Goal: Information Seeking & Learning: Find specific fact

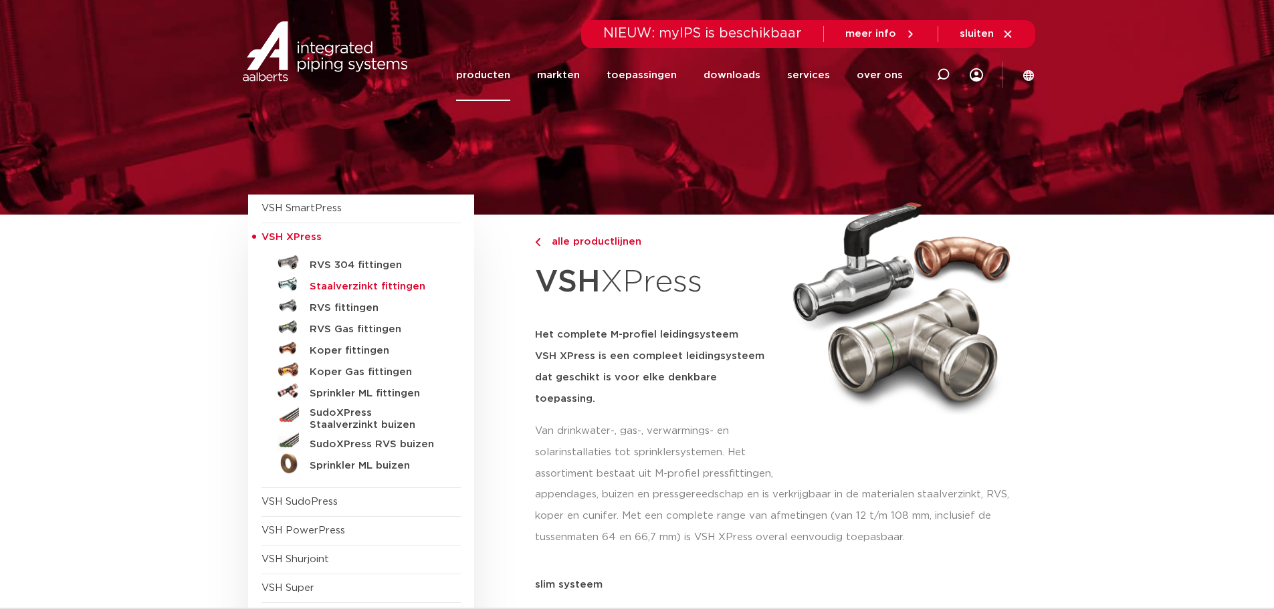
click at [395, 284] on h5 "Staalverzinkt fittingen" at bounding box center [376, 287] width 132 height 12
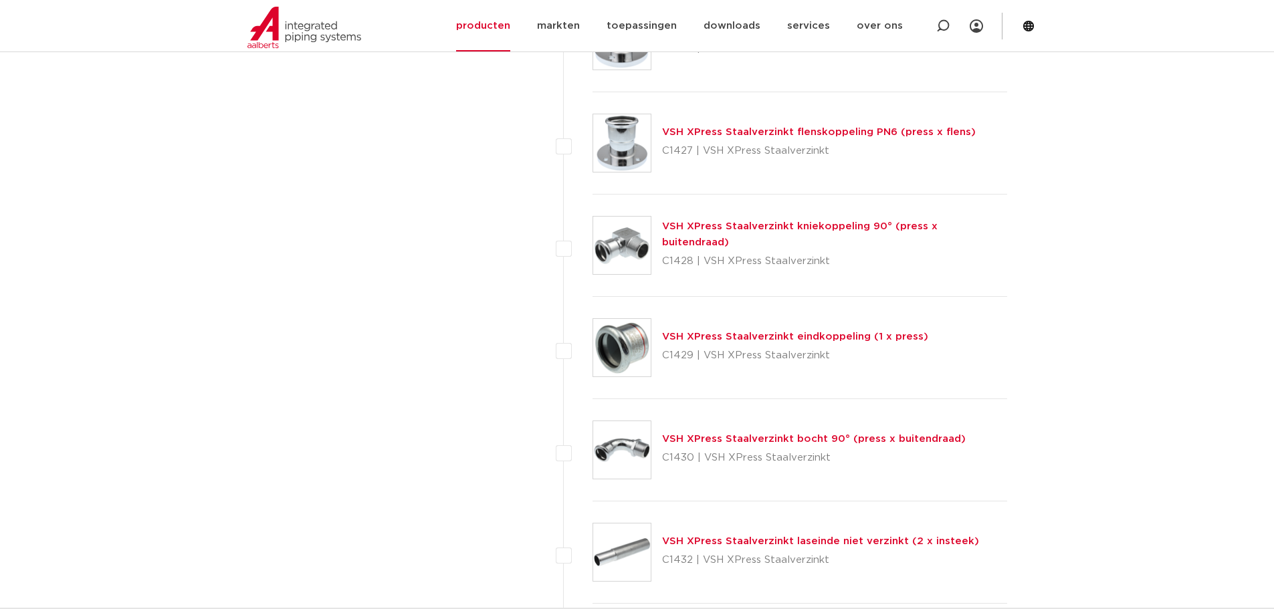
scroll to position [1905, 0]
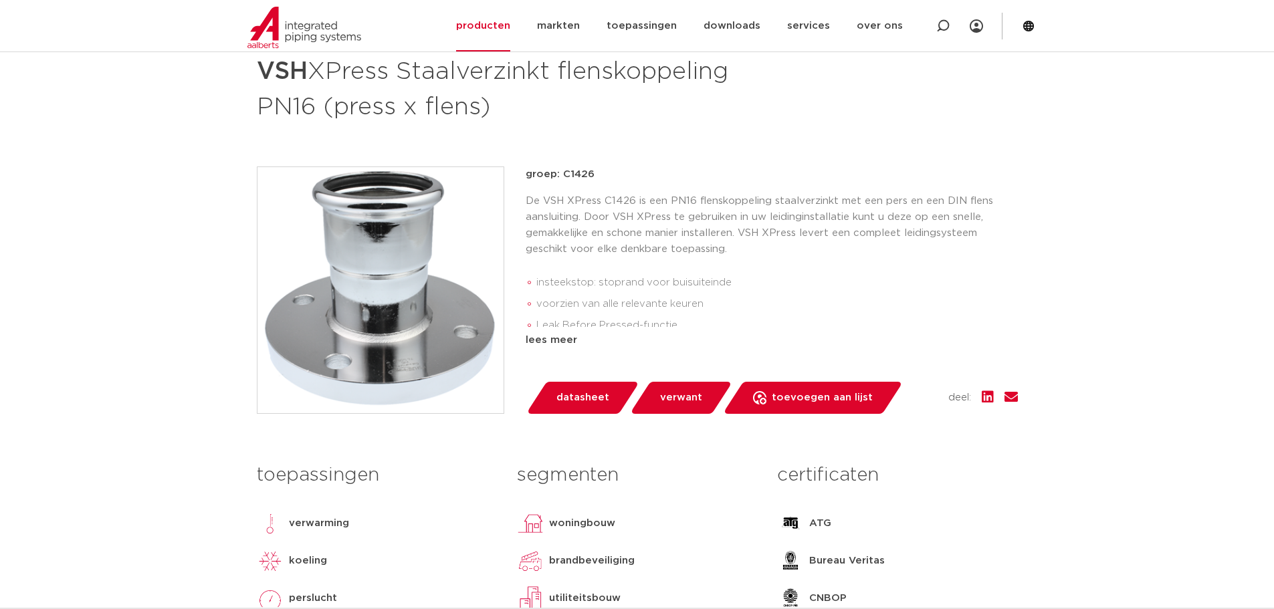
scroll to position [201, 0]
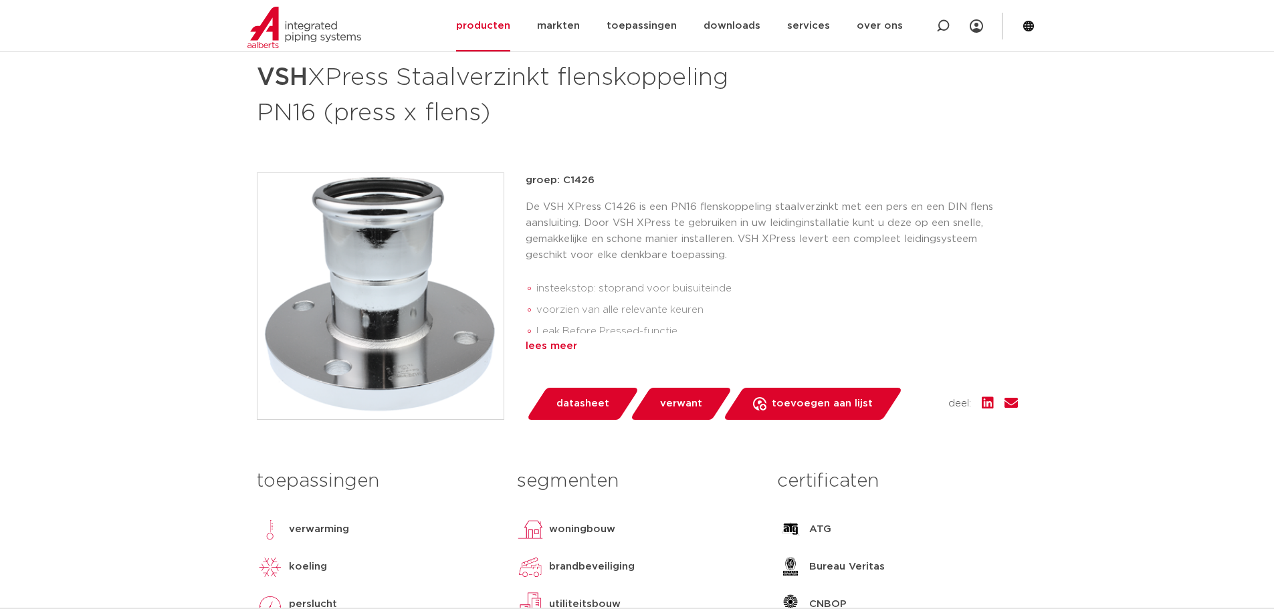
click at [555, 350] on div "lees meer" at bounding box center [772, 346] width 492 height 16
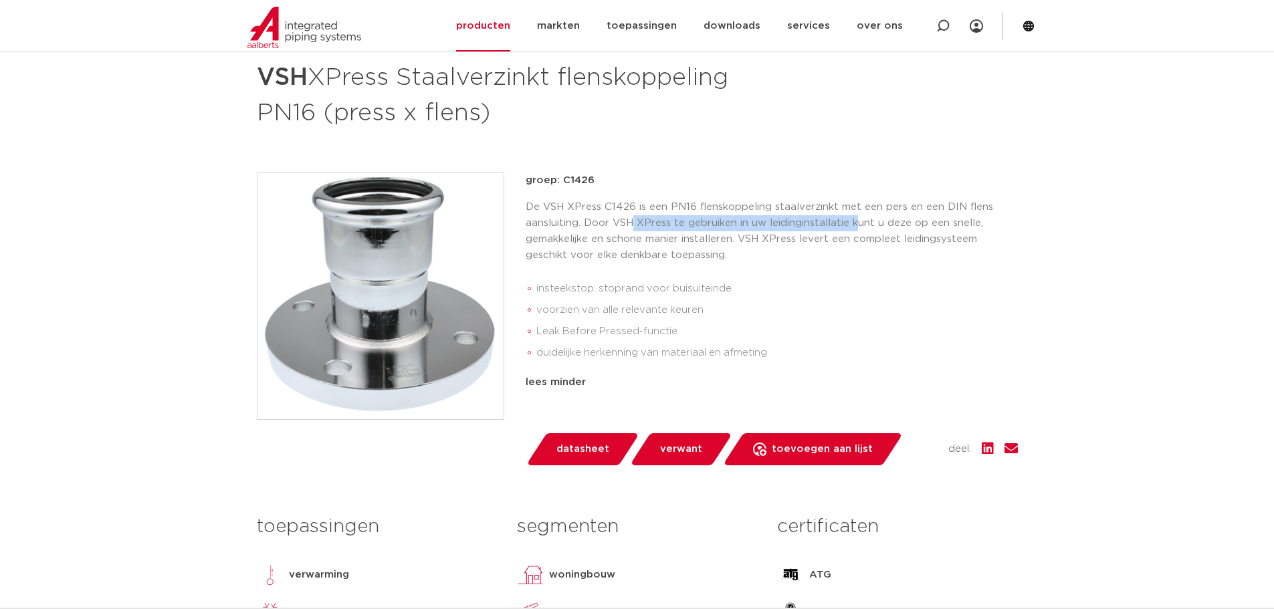
drag, startPoint x: 782, startPoint y: 213, endPoint x: 873, endPoint y: 215, distance: 91.6
click at [869, 215] on p "De VSH XPress C1426 is een PN16 flenskoppeling staalverzinkt met een pers en ee…" at bounding box center [772, 231] width 492 height 64
click at [873, 215] on p "De VSH XPress C1426 is een PN16 flenskoppeling staalverzinkt met een pers en ee…" at bounding box center [772, 231] width 492 height 64
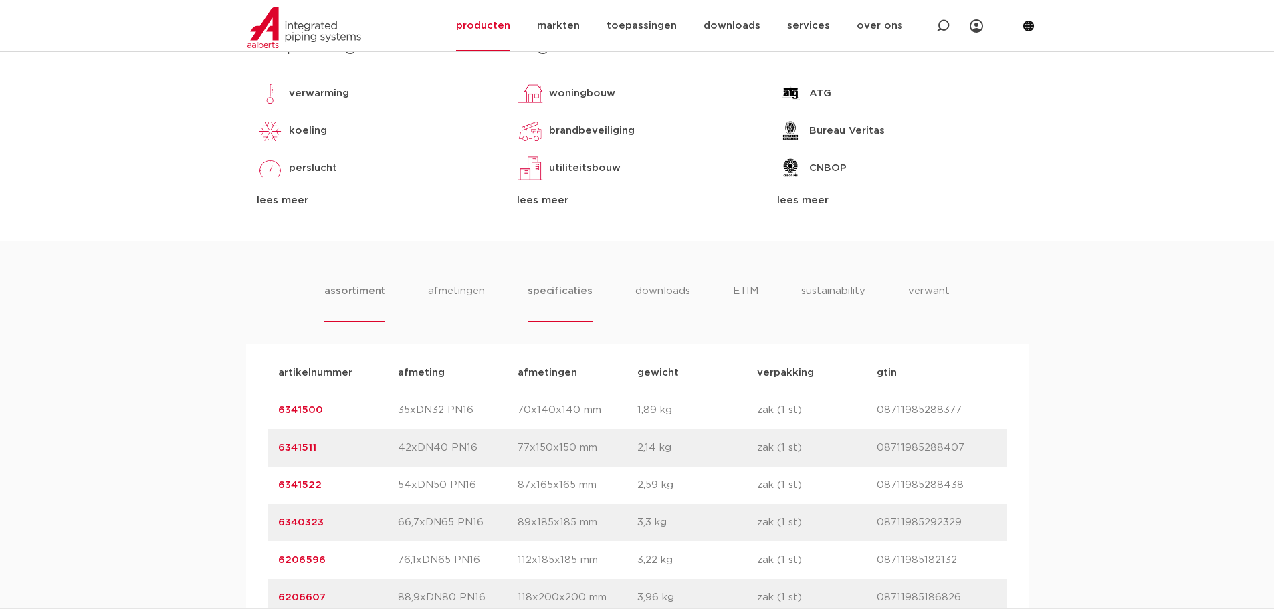
scroll to position [802, 0]
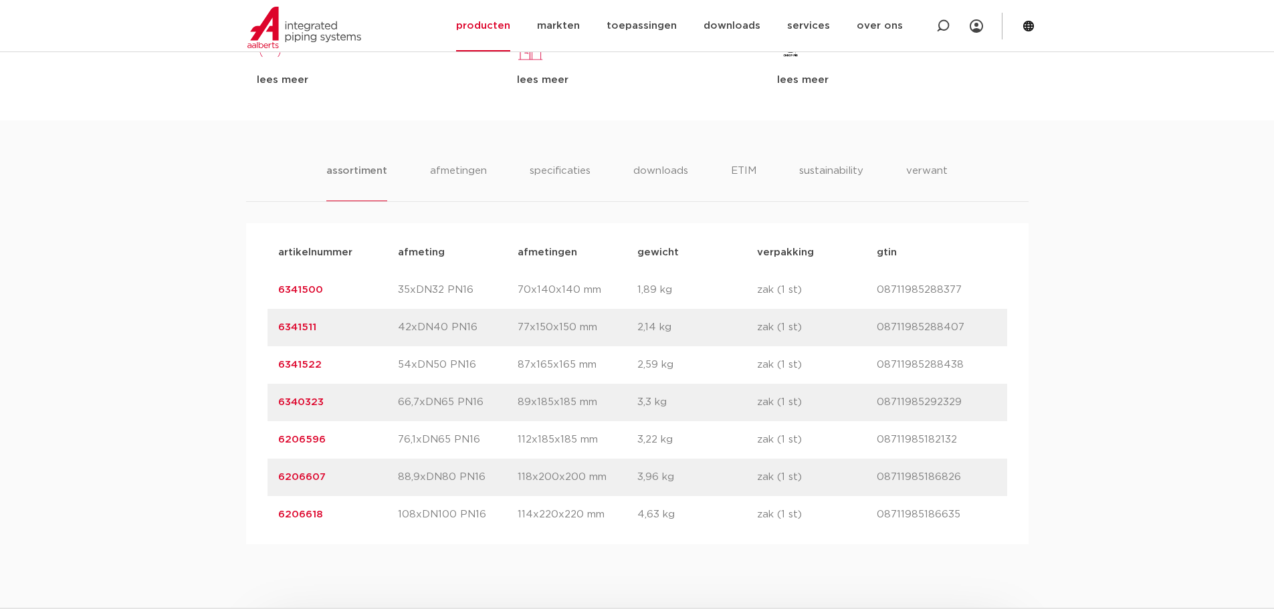
drag, startPoint x: 516, startPoint y: 289, endPoint x: 796, endPoint y: 291, distance: 279.5
click at [772, 291] on div "artikelnummer 6341500 afmeting 35xDN32 PN16 afmetingen 70x140x140 mm gewicht 1,…" at bounding box center [637, 289] width 740 height 37
click at [825, 294] on p "zak (1 st)" at bounding box center [817, 290] width 120 height 16
drag, startPoint x: 788, startPoint y: 294, endPoint x: 536, endPoint y: 294, distance: 251.4
click at [540, 294] on div "artikelnummer 6341500 afmeting 35xDN32 PN16 afmetingen 70x140x140 mm gewicht 1,…" at bounding box center [637, 289] width 740 height 37
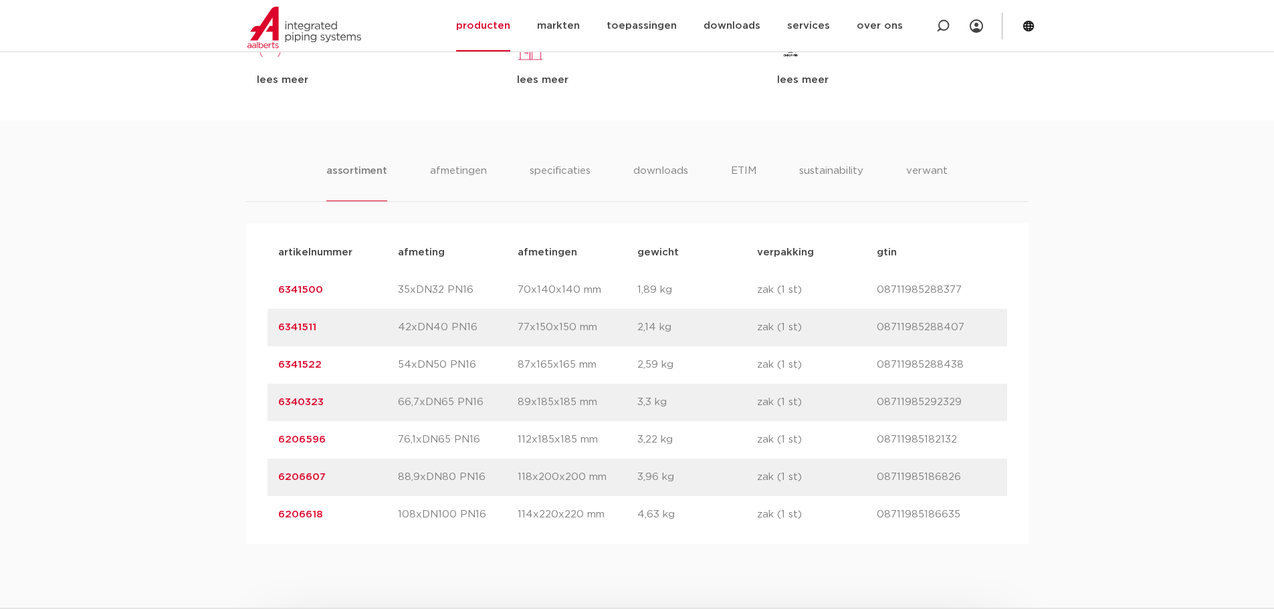
drag, startPoint x: 536, startPoint y: 294, endPoint x: 467, endPoint y: 293, distance: 68.9
click at [536, 294] on p "70x140x140 mm" at bounding box center [578, 290] width 120 height 16
click at [386, 288] on div "artikelnummer 6341500 afmeting 35xDN32 PN16 afmetingen 70x140x140 mm gewicht 1,…" at bounding box center [637, 289] width 740 height 37
click at [386, 288] on p "6341500" at bounding box center [338, 290] width 120 height 16
drag, startPoint x: 475, startPoint y: 289, endPoint x: 432, endPoint y: 289, distance: 43.5
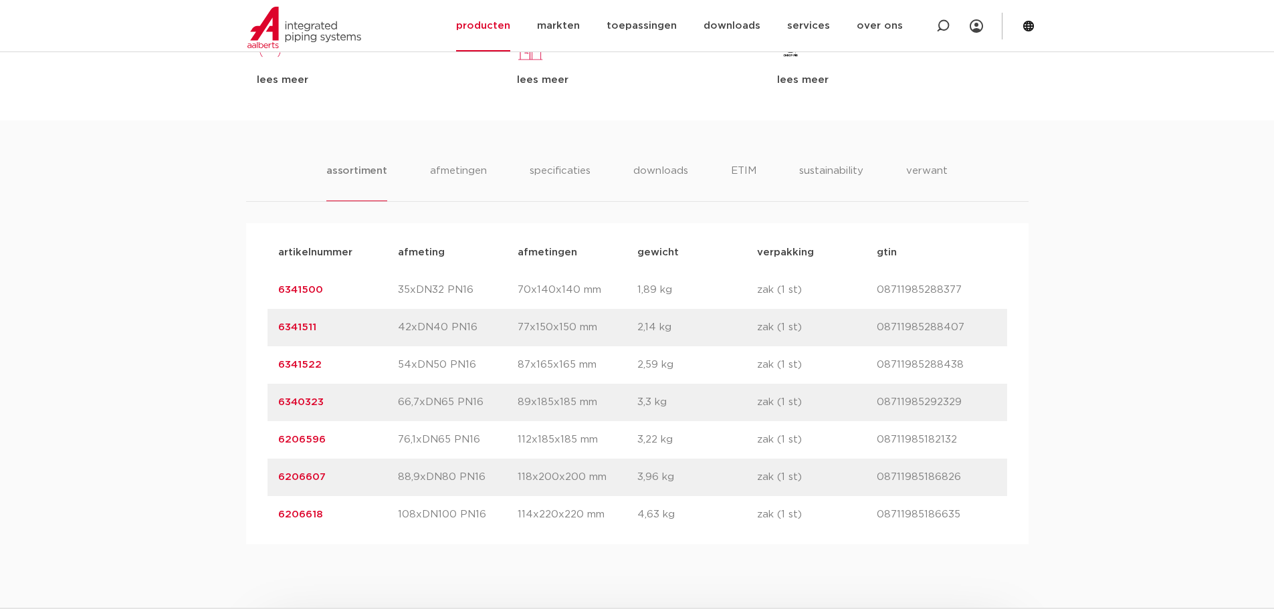
click at [432, 289] on p "35xDN32 PN16" at bounding box center [458, 290] width 120 height 16
click at [308, 290] on link "6341500" at bounding box center [300, 290] width 45 height 10
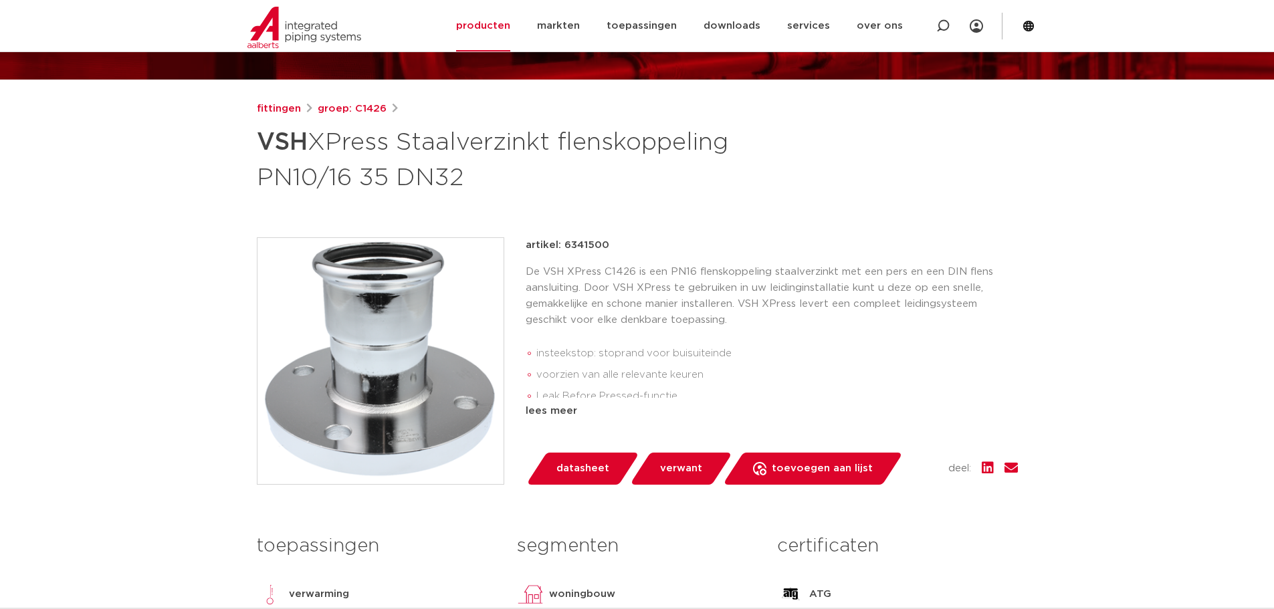
scroll to position [134, 0]
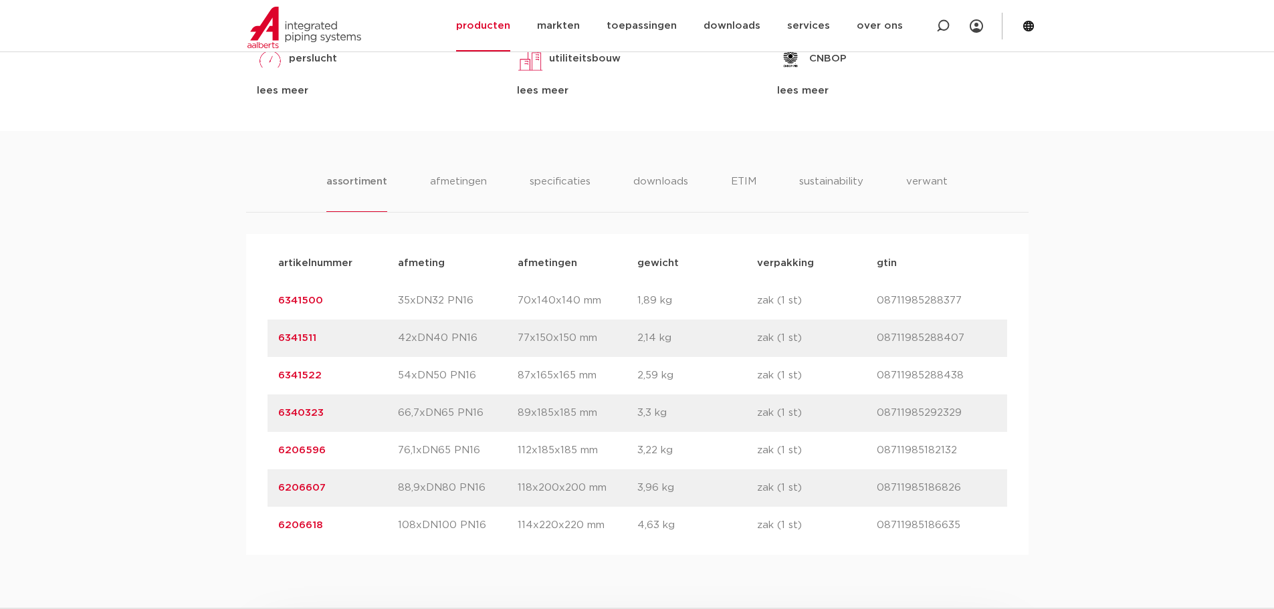
scroll to position [757, 0]
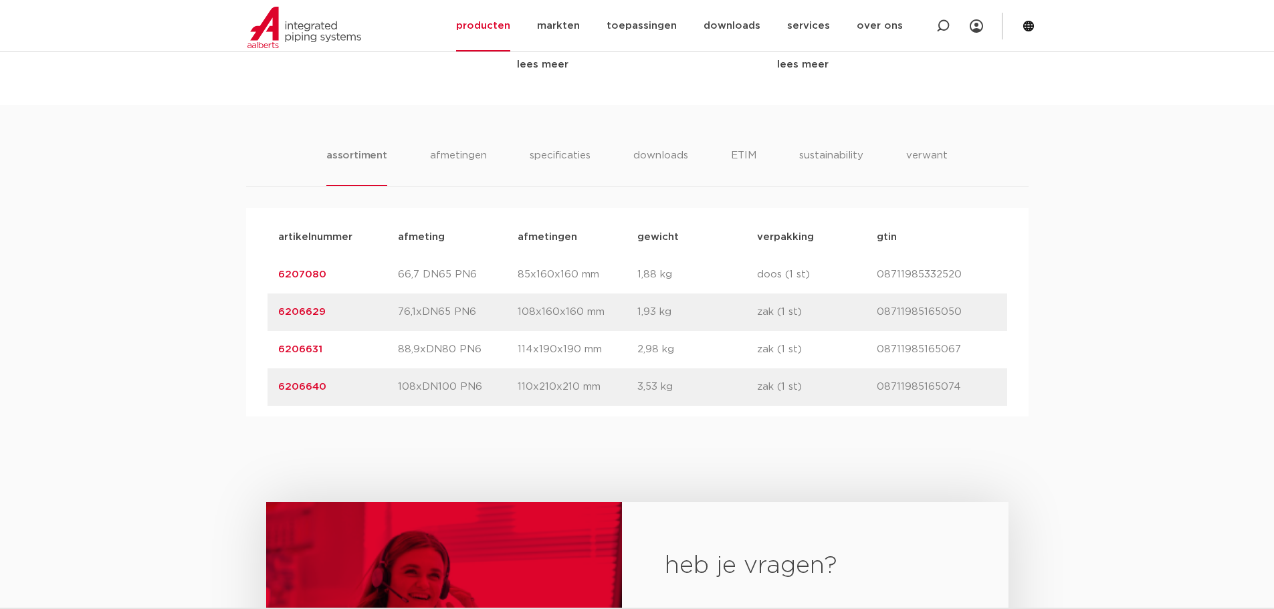
scroll to position [802, 0]
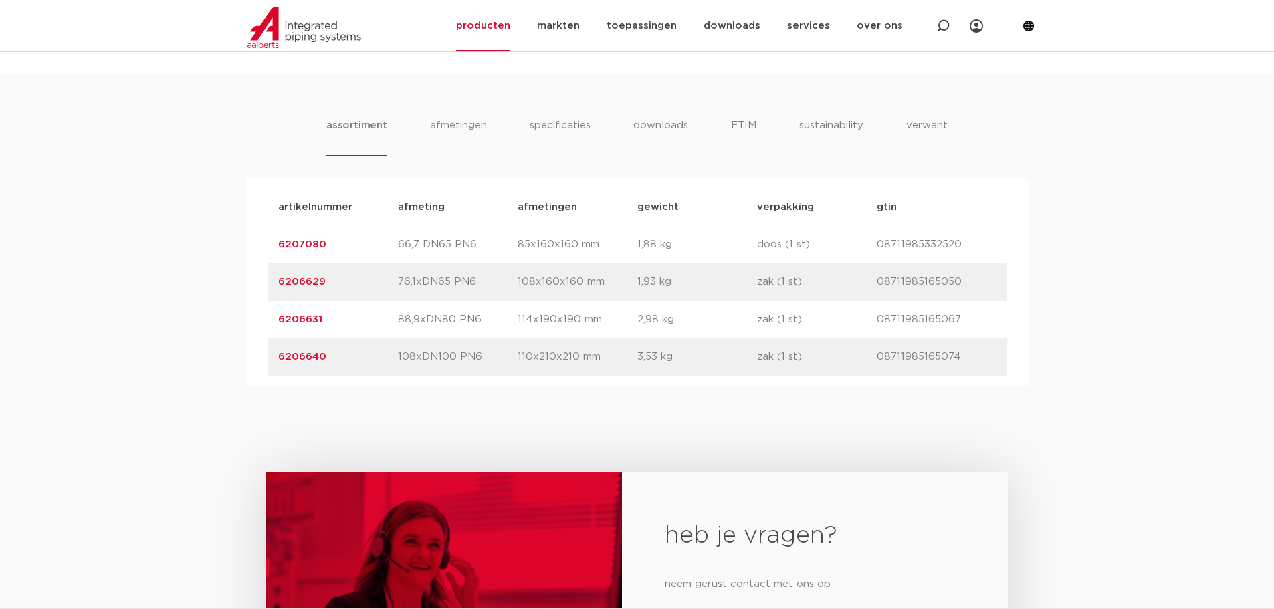
click at [497, 241] on p "66,7 DN65 PN6" at bounding box center [458, 245] width 120 height 16
click at [499, 241] on p "66,7 DN65 PN6" at bounding box center [458, 245] width 120 height 16
drag, startPoint x: 394, startPoint y: 287, endPoint x: 512, endPoint y: 287, distance: 117.7
click at [506, 287] on div "artikelnummer 6206629 afmeting 76,1xDN65 PN6 afmetingen 108x160x160 mm gewicht …" at bounding box center [637, 281] width 740 height 37
click at [512, 287] on p "76,1xDN65 PN6" at bounding box center [458, 282] width 120 height 16
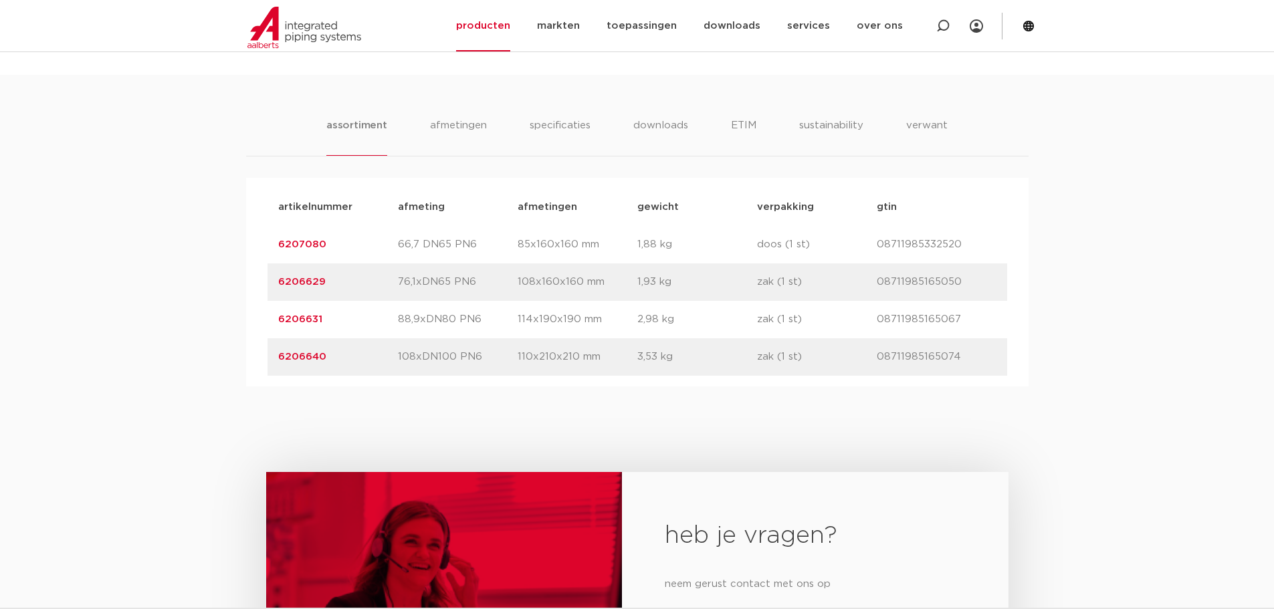
click at [400, 318] on p "88,9xDN80 PN6" at bounding box center [458, 320] width 120 height 16
click at [380, 355] on div "artikelnummer 6206640 afmeting 108xDN100 PN6 afmetingen 110x210x210 mm gewicht …" at bounding box center [637, 356] width 740 height 37
click at [380, 355] on p "6206640" at bounding box center [338, 357] width 120 height 16
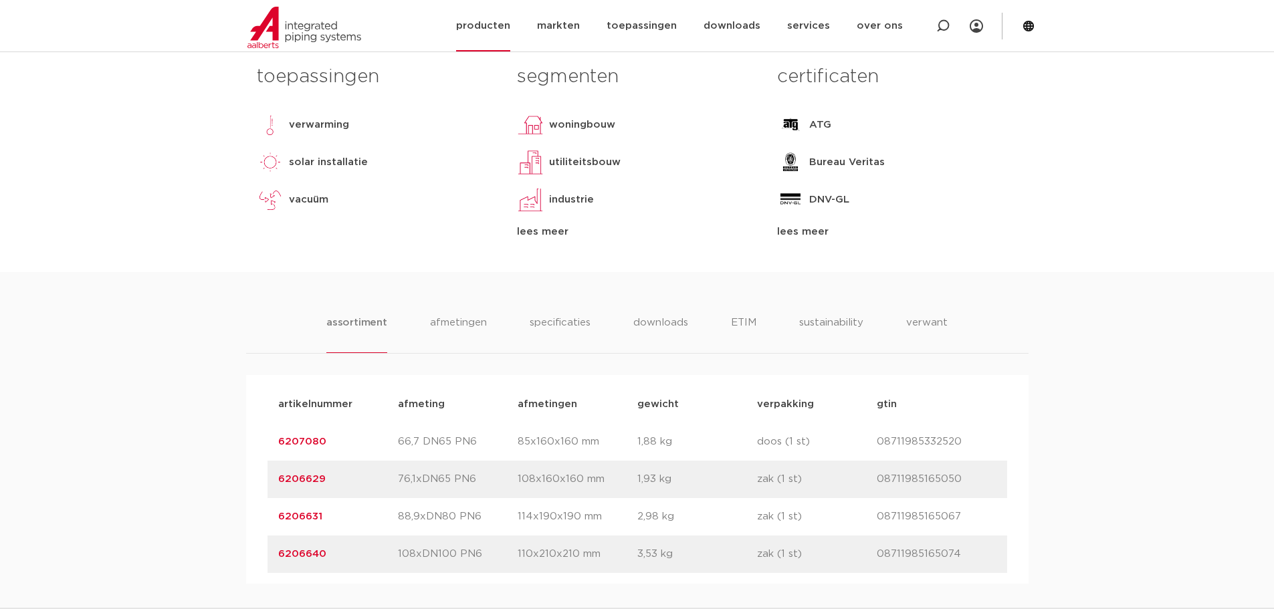
scroll to position [401, 0]
